Goal: Transaction & Acquisition: Purchase product/service

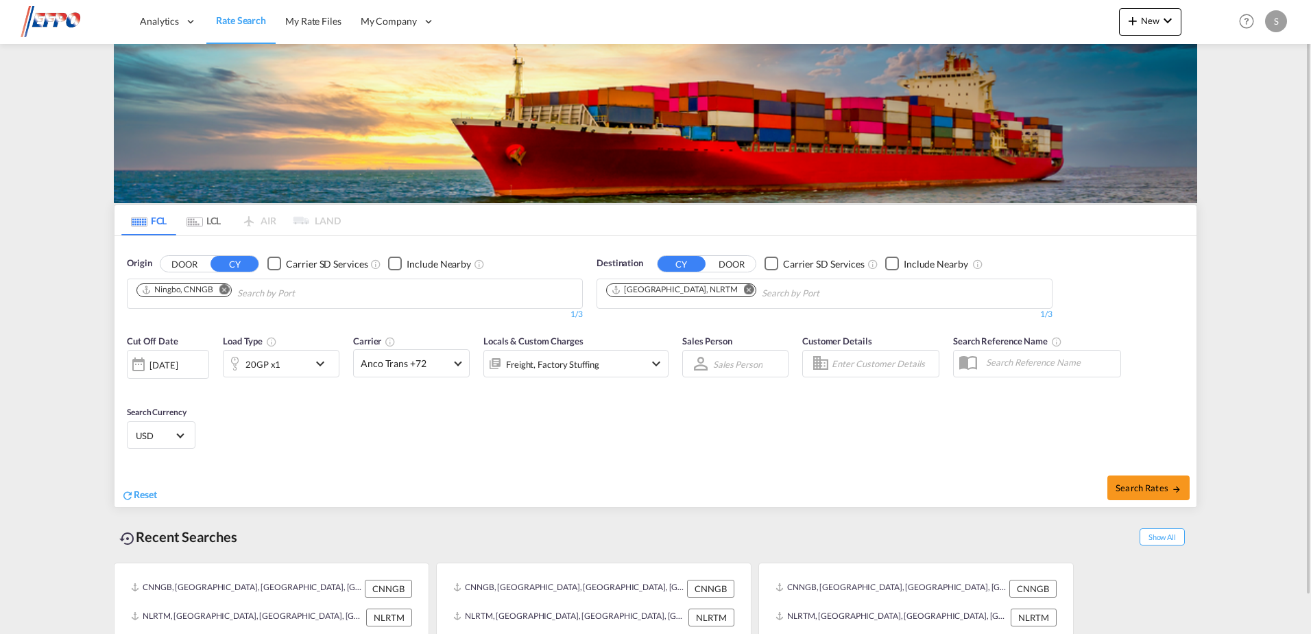
click at [224, 289] on md-icon "Remove" at bounding box center [224, 289] width 10 height 10
click at [216, 296] on body "Analytics Dashboard Reports Rate Search My Rate Files My Company" at bounding box center [655, 317] width 1311 height 634
click at [215, 291] on input "Chips input." at bounding box center [201, 293] width 130 height 22
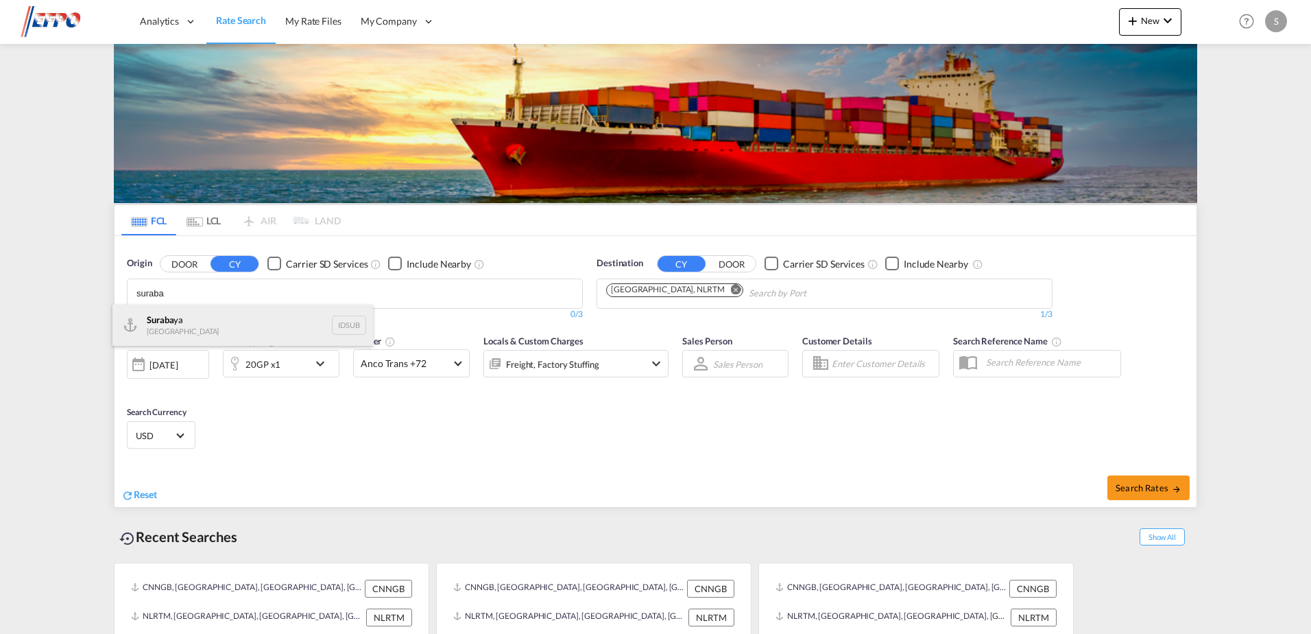
type input "suraba"
click at [188, 326] on div "Suraba ya [GEOGRAPHIC_DATA] IDSUB" at bounding box center [242, 324] width 261 height 41
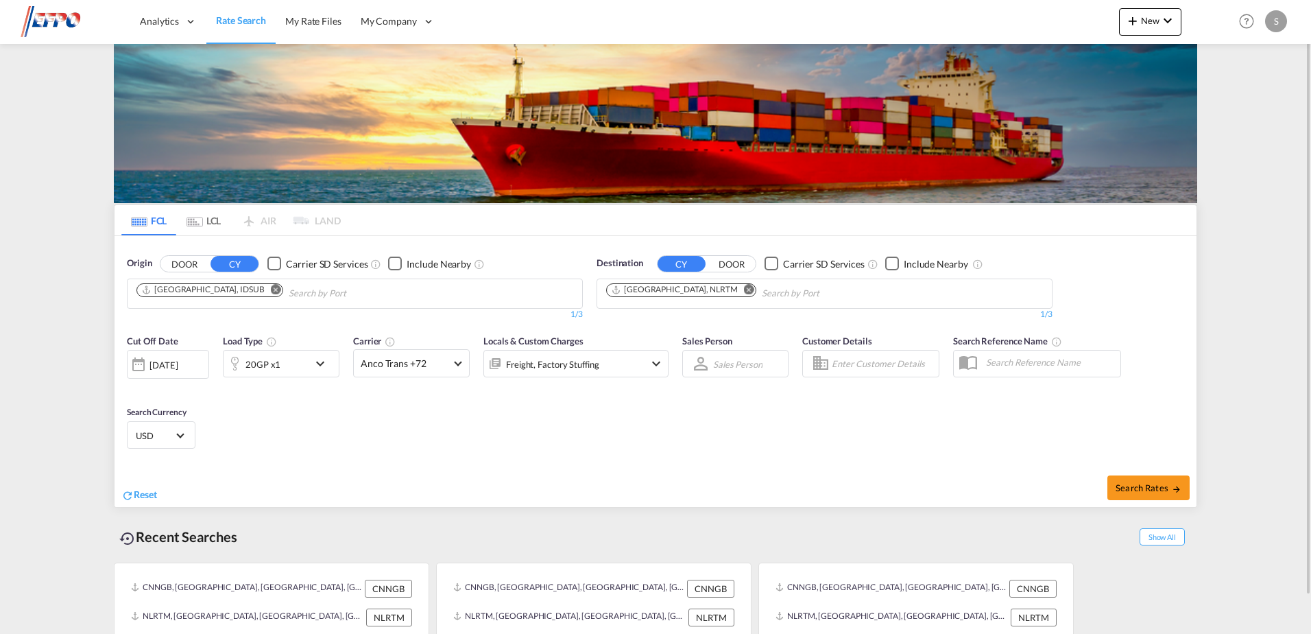
click at [163, 372] on div "[DATE]" at bounding box center [168, 364] width 82 height 29
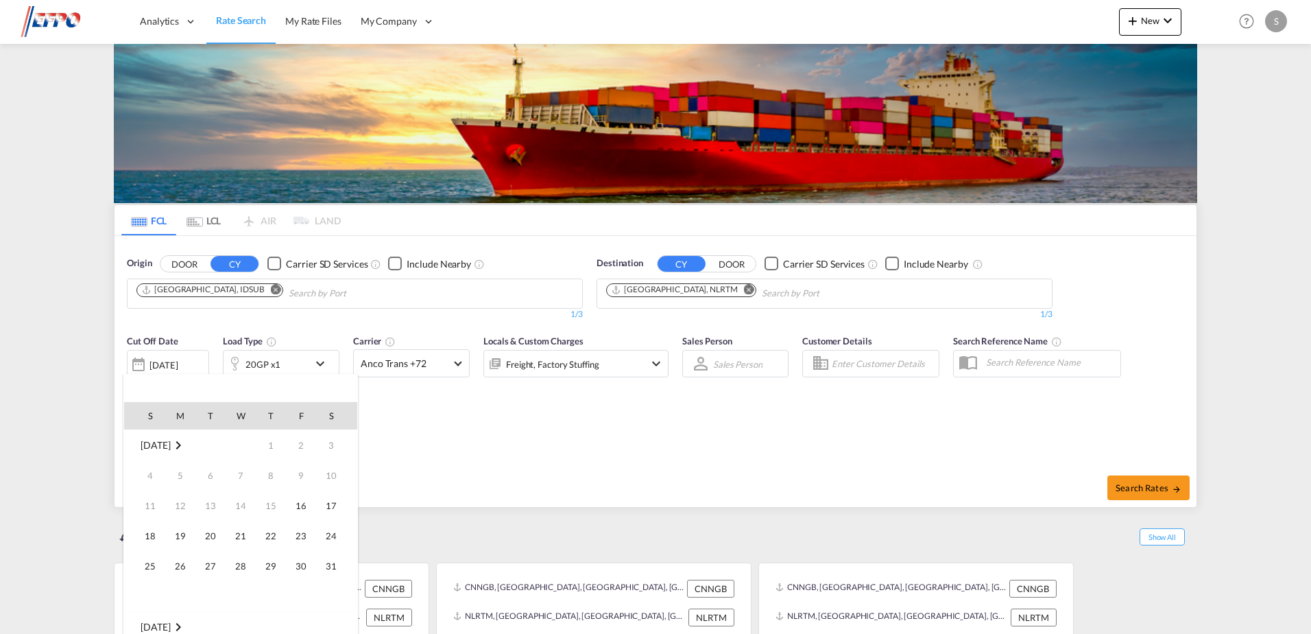
scroll to position [545, 0]
click at [173, 540] on span "18" at bounding box center [180, 535] width 27 height 27
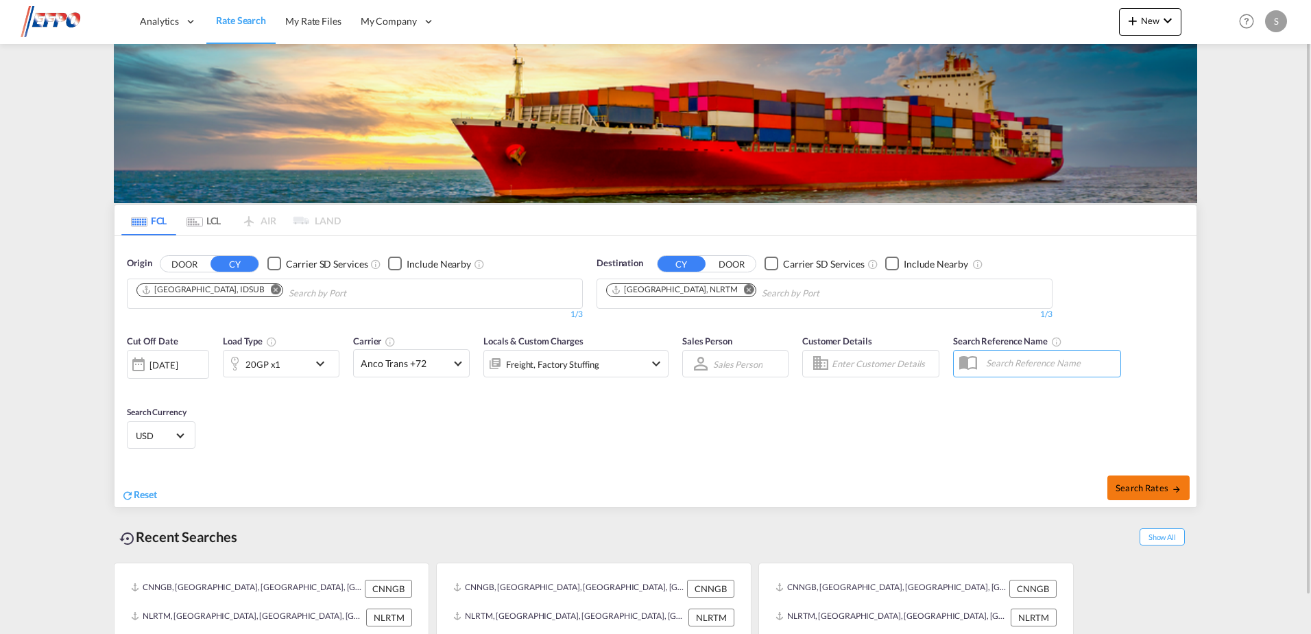
click at [1118, 494] on button "Search Rates" at bounding box center [1148, 487] width 82 height 25
type input "IDSUB to NLRTM / [DATE]"
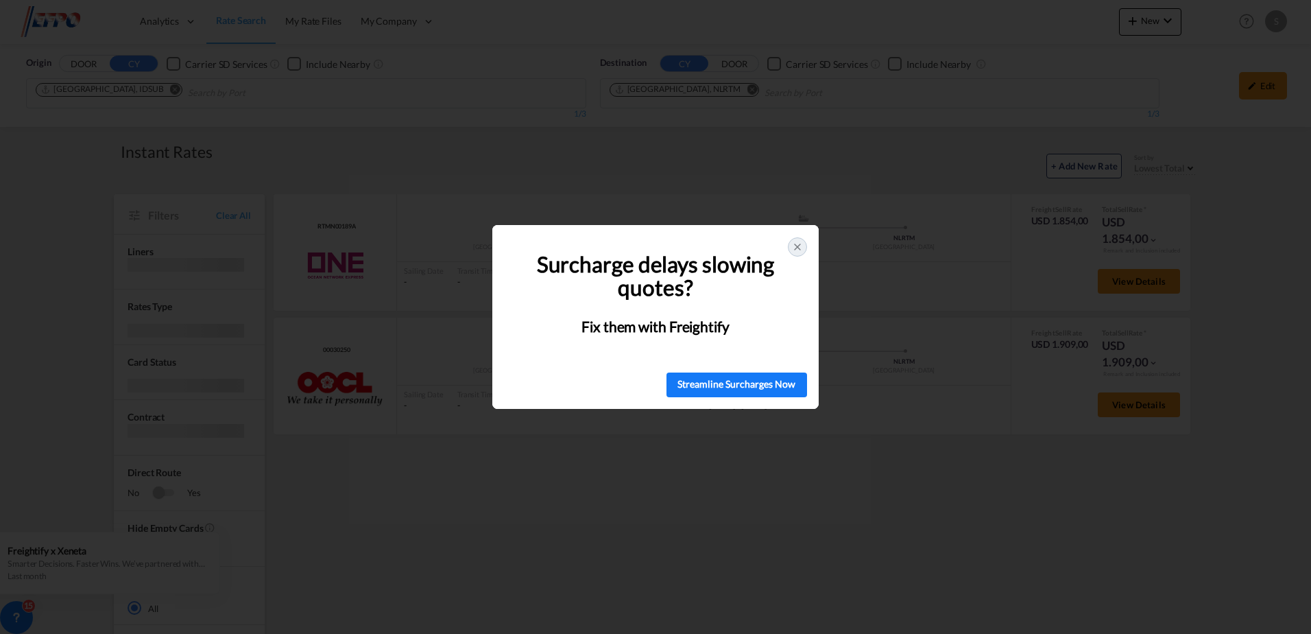
click at [802, 245] on icon at bounding box center [797, 246] width 11 height 11
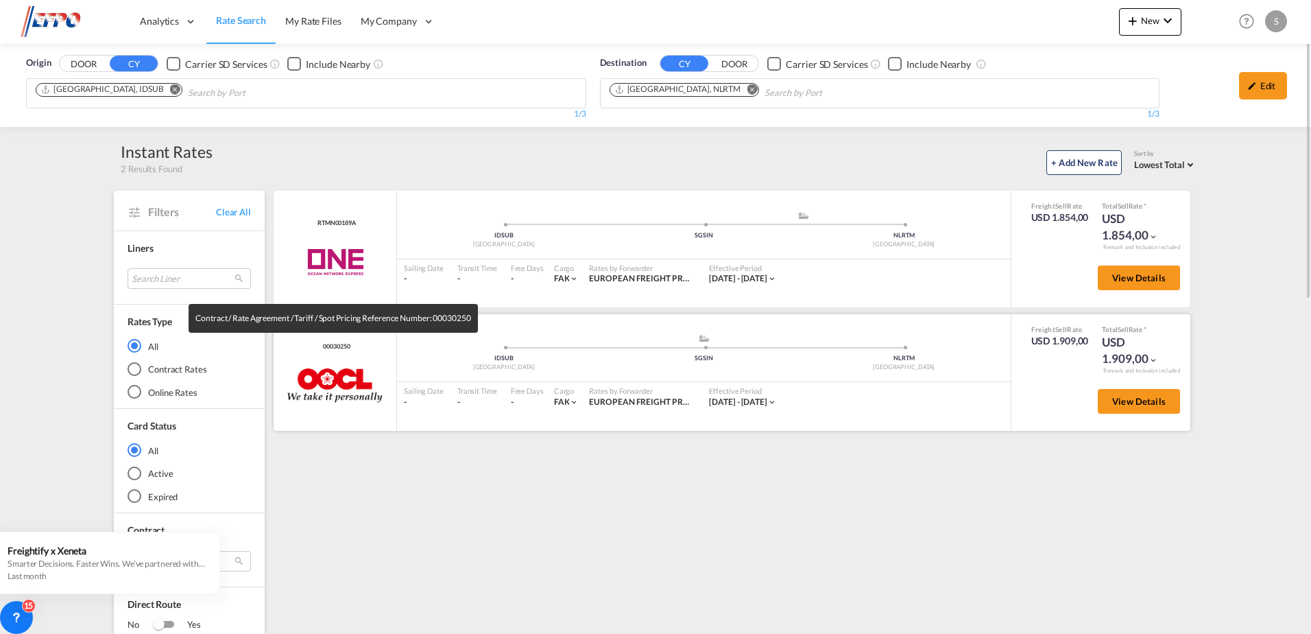
drag, startPoint x: 365, startPoint y: 342, endPoint x: 322, endPoint y: 348, distance: 43.0
click at [322, 348] on div "00030250 OOCL added by you" at bounding box center [335, 372] width 123 height 117
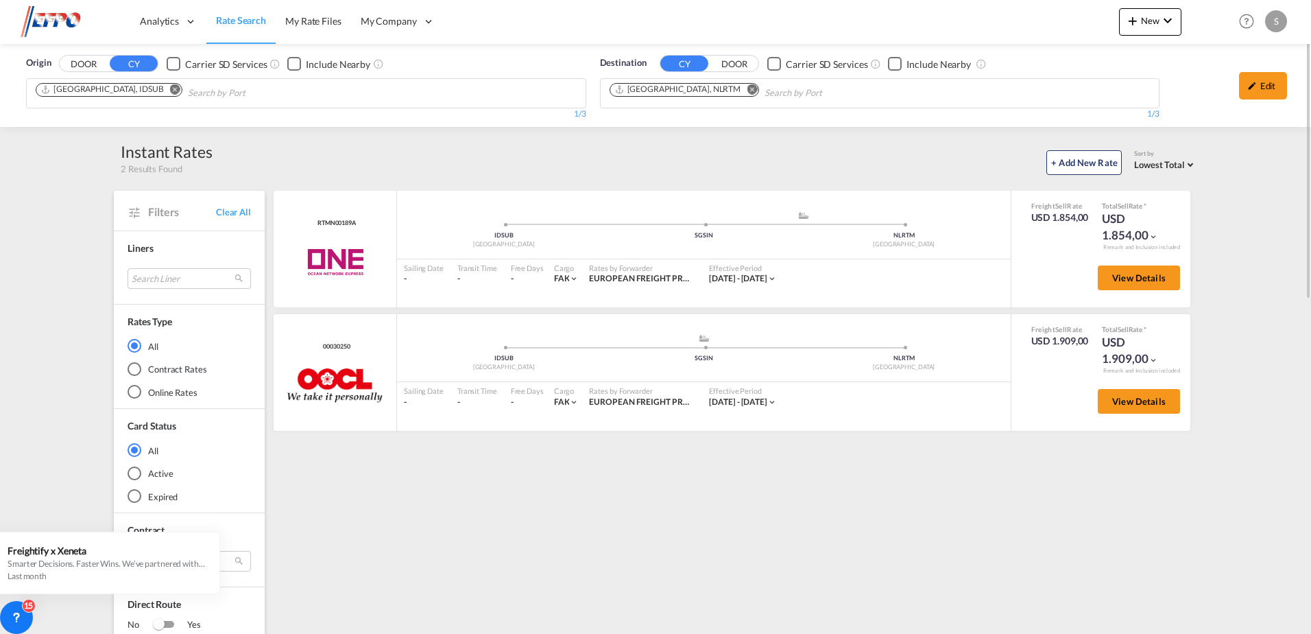
copy span "00030250"
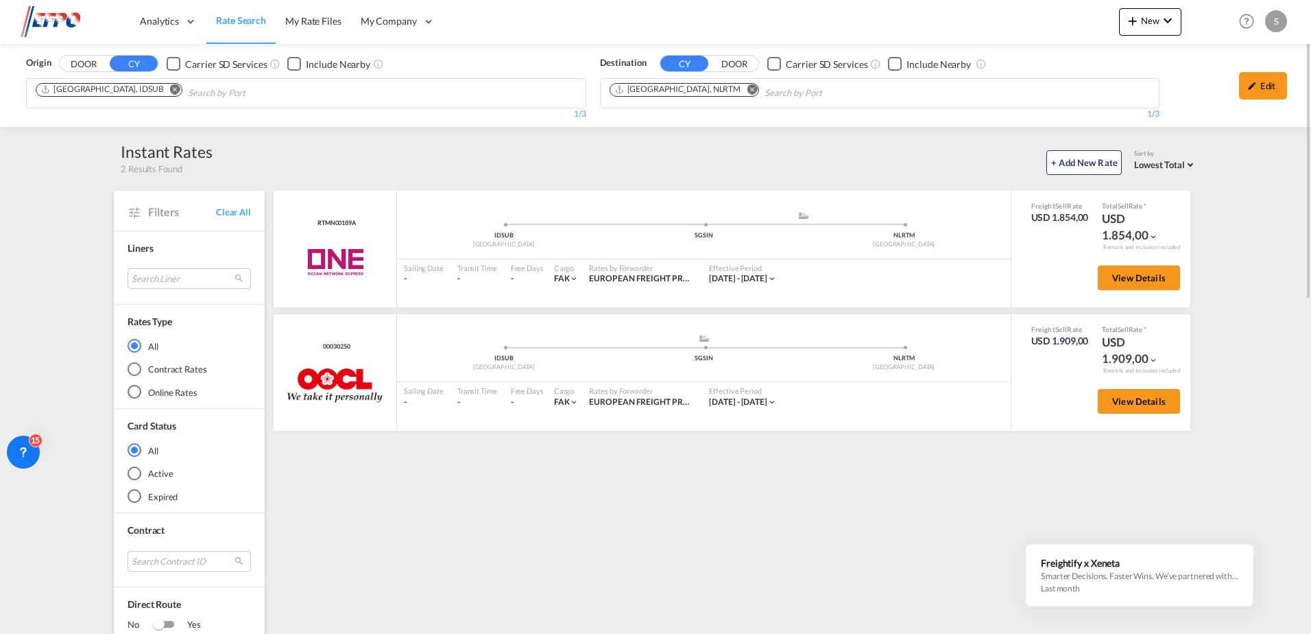
click at [846, 162] on div "+ Add New Rate Sort by Lowest Total Lowest Freight Lowest Total Fastest Transit…" at bounding box center [705, 160] width 985 height 29
click at [170, 88] on md-icon "Remove" at bounding box center [175, 89] width 10 height 10
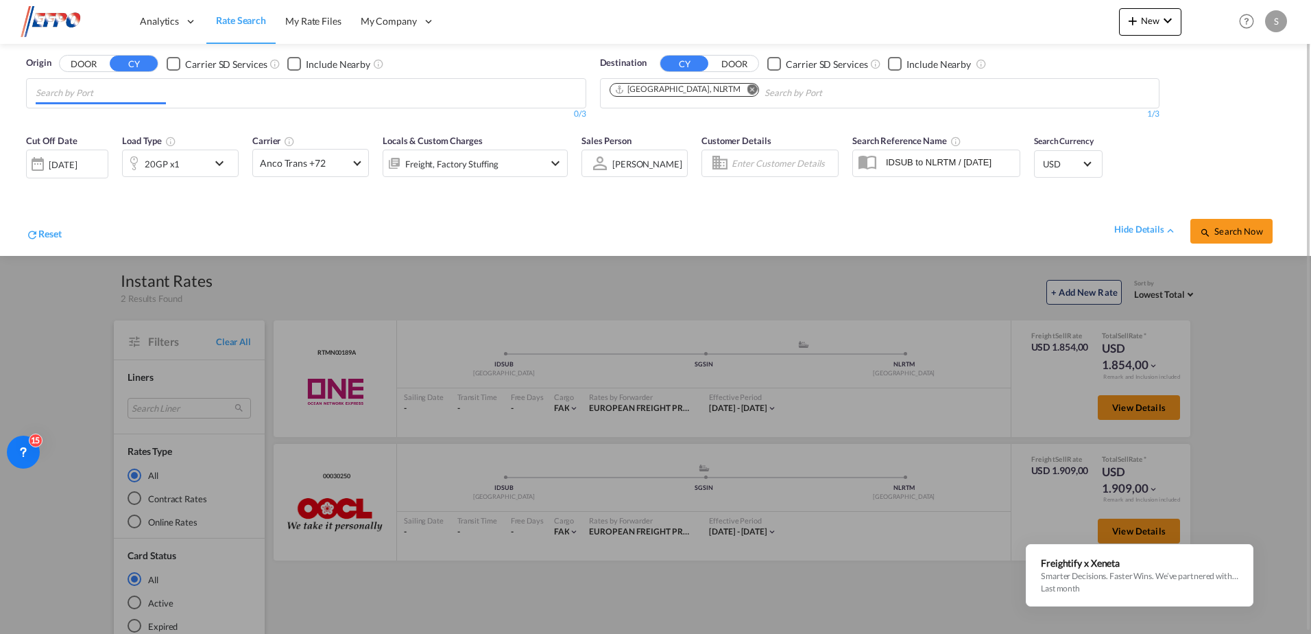
click at [77, 165] on div "[DATE]" at bounding box center [63, 164] width 28 height 12
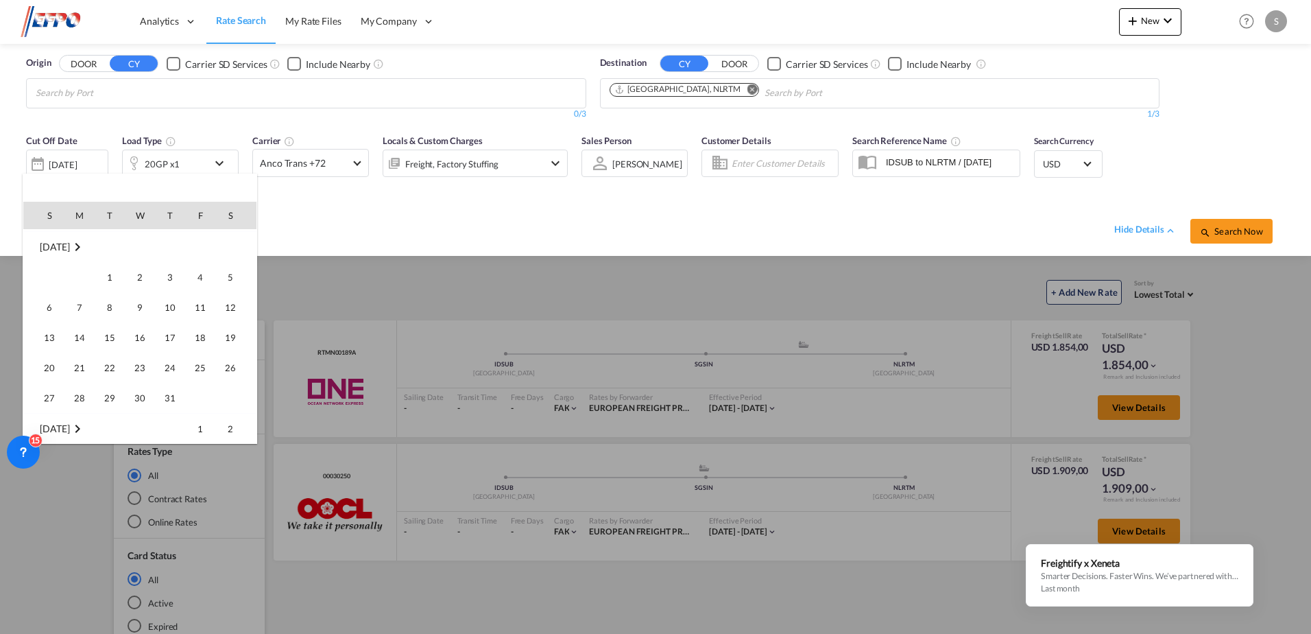
scroll to position [339, 0]
click at [166, 325] on span "10" at bounding box center [169, 328] width 27 height 27
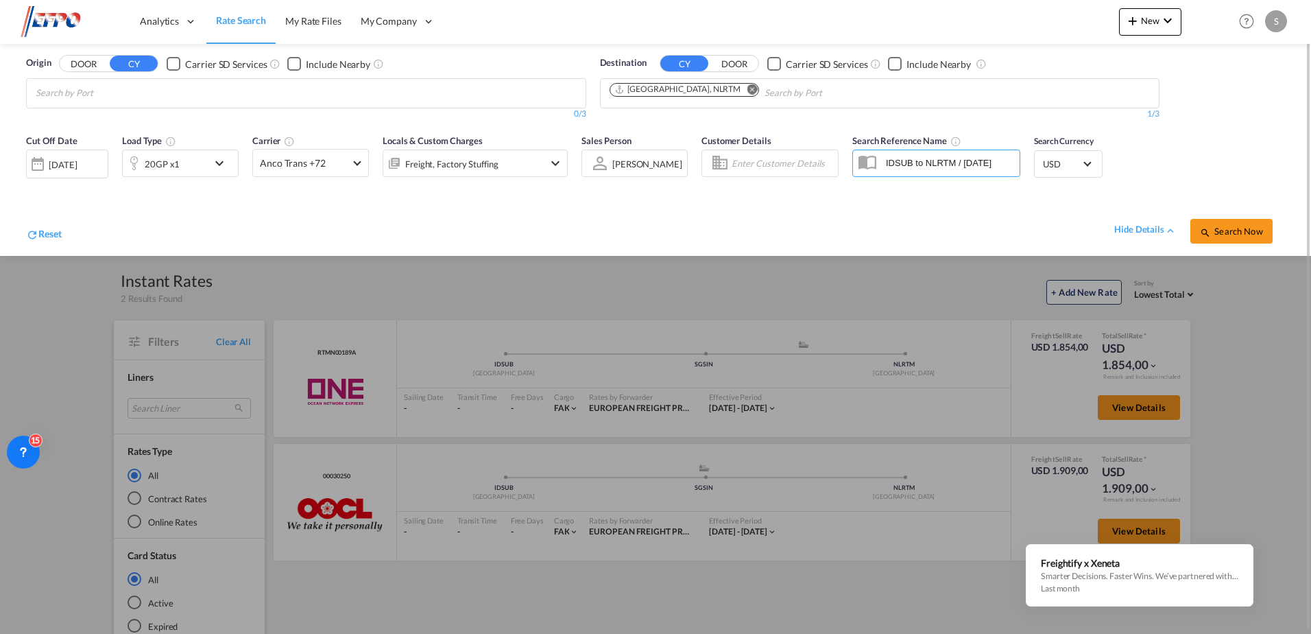
click at [197, 171] on div "20GP x1" at bounding box center [165, 162] width 85 height 27
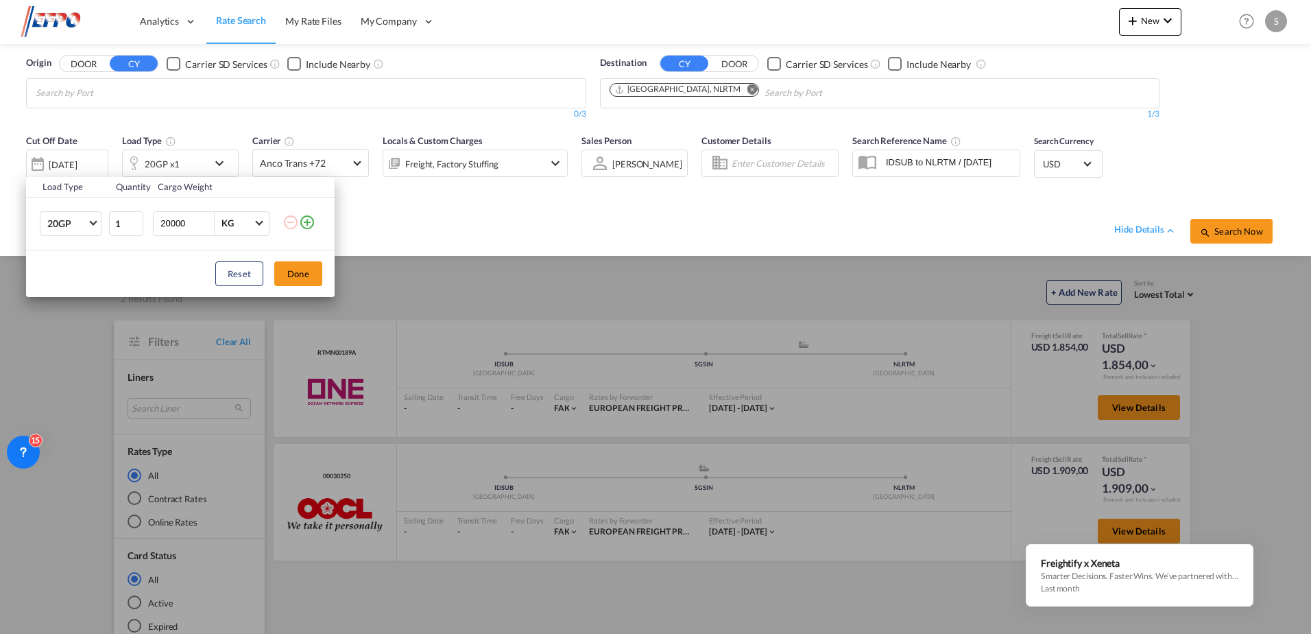
click at [492, 217] on div "Load Type Quantity Cargo Weight 20GP 20GP 40GP 40HC 45HC 20RE 40RE 40HR 20OT 40…" at bounding box center [655, 317] width 1311 height 634
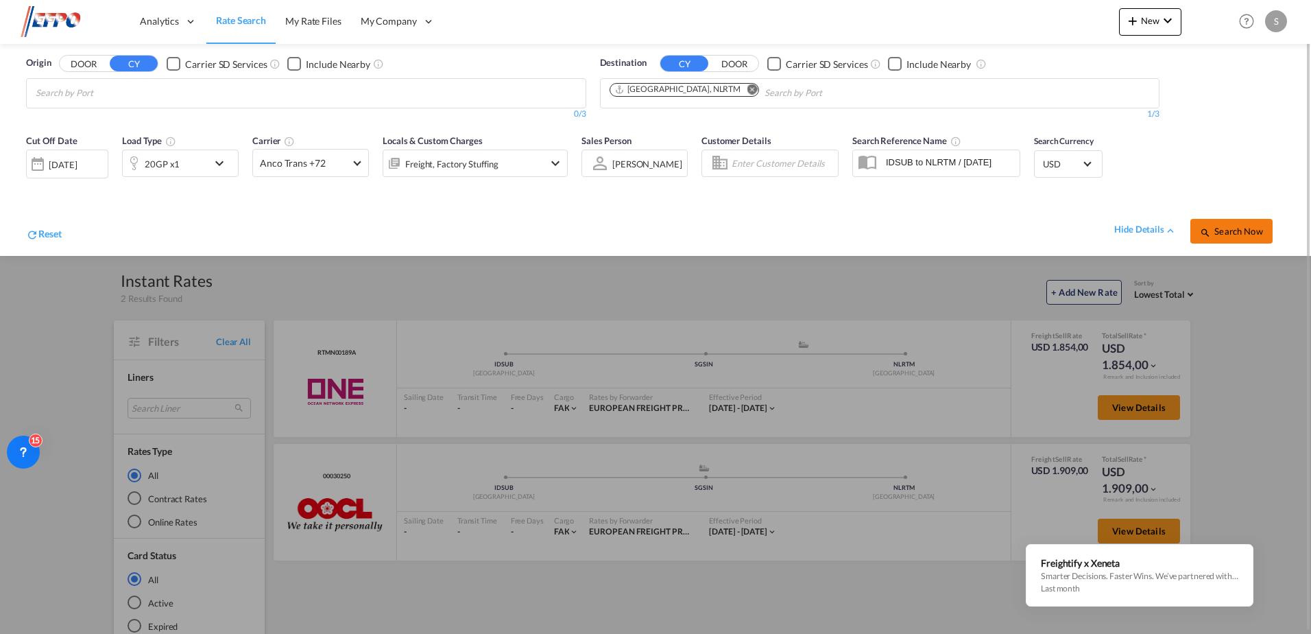
click at [1213, 224] on button "Search Now" at bounding box center [1231, 231] width 82 height 25
click at [134, 99] on body "Analytics Dashboard Reports Rate Search My Rate Files My Company" at bounding box center [655, 317] width 1311 height 634
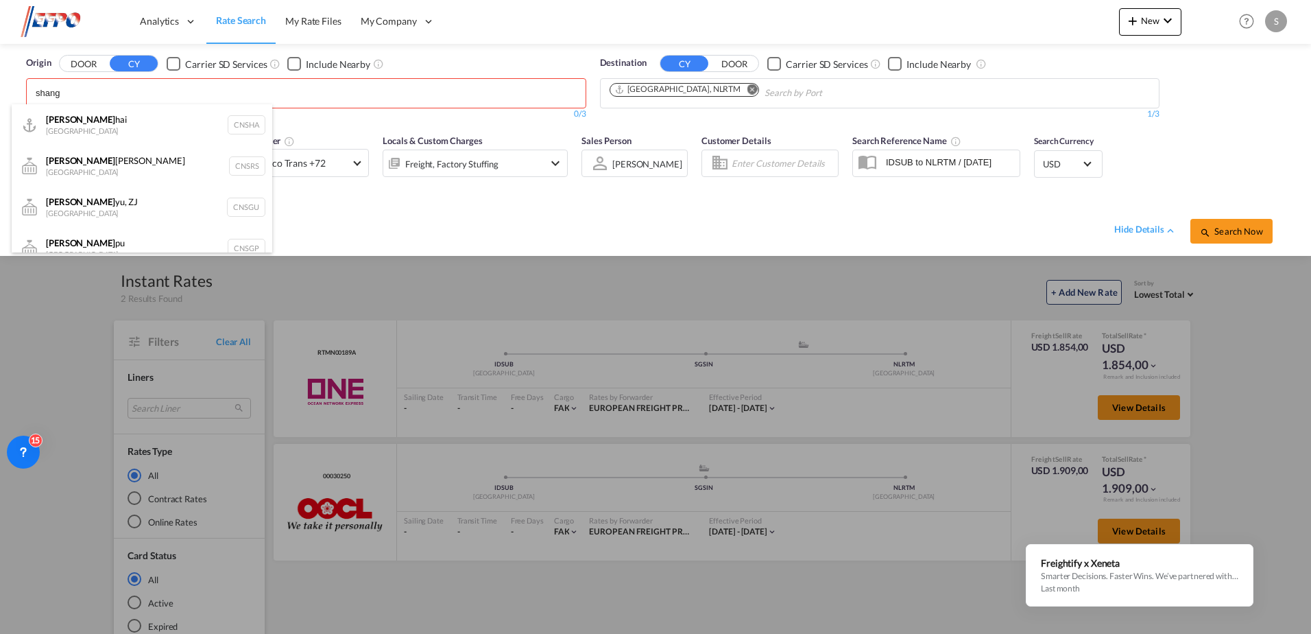
type input "shang"
click at [74, 111] on div "Shang hai China CNSHA" at bounding box center [142, 124] width 261 height 41
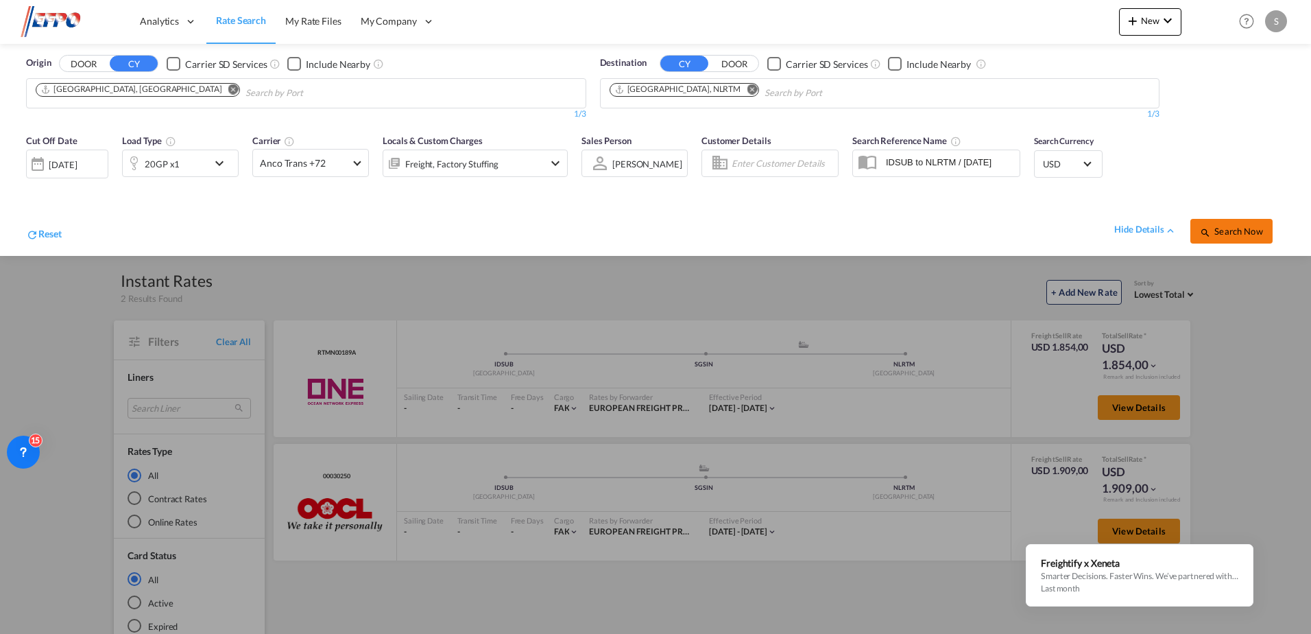
click at [1236, 231] on span "Search Now" at bounding box center [1231, 231] width 62 height 11
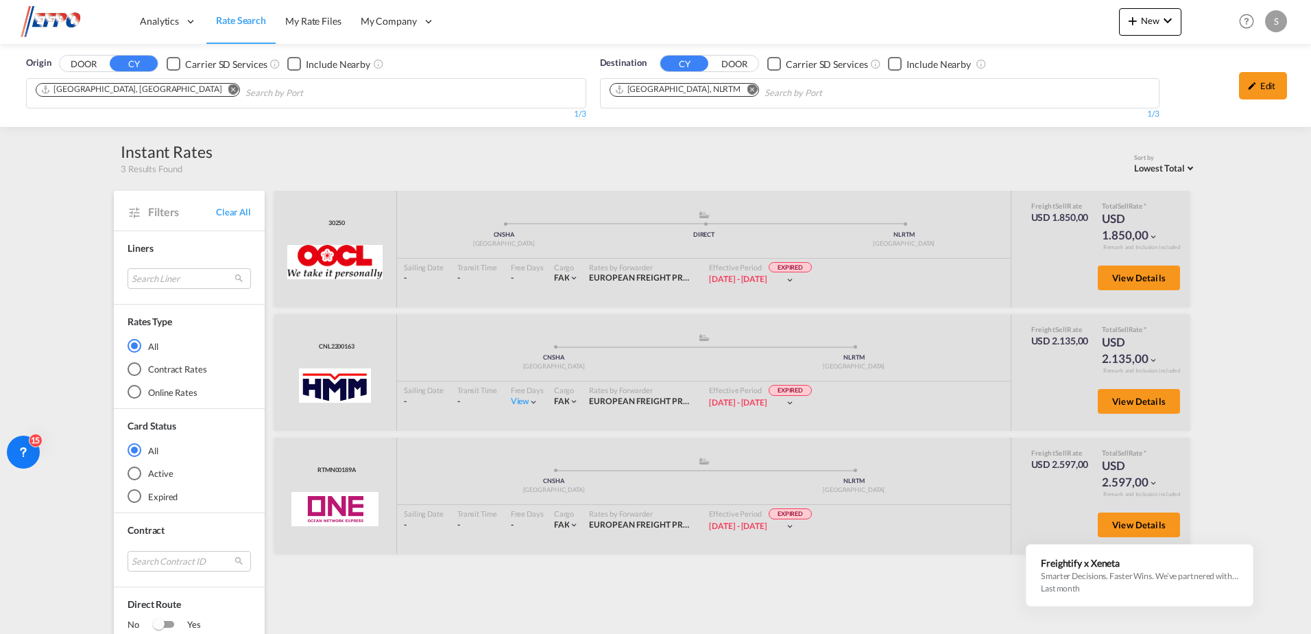
drag, startPoint x: 120, startPoint y: 153, endPoint x: 271, endPoint y: 155, distance: 150.9
click at [271, 155] on div "Sort by Lowest Total Lowest Freight Lowest Total Fastest Transit Sailing Date L…" at bounding box center [705, 165] width 985 height 22
drag, startPoint x: 241, startPoint y: 165, endPoint x: 84, endPoint y: 151, distance: 157.6
